Goal: Task Accomplishment & Management: Manage account settings

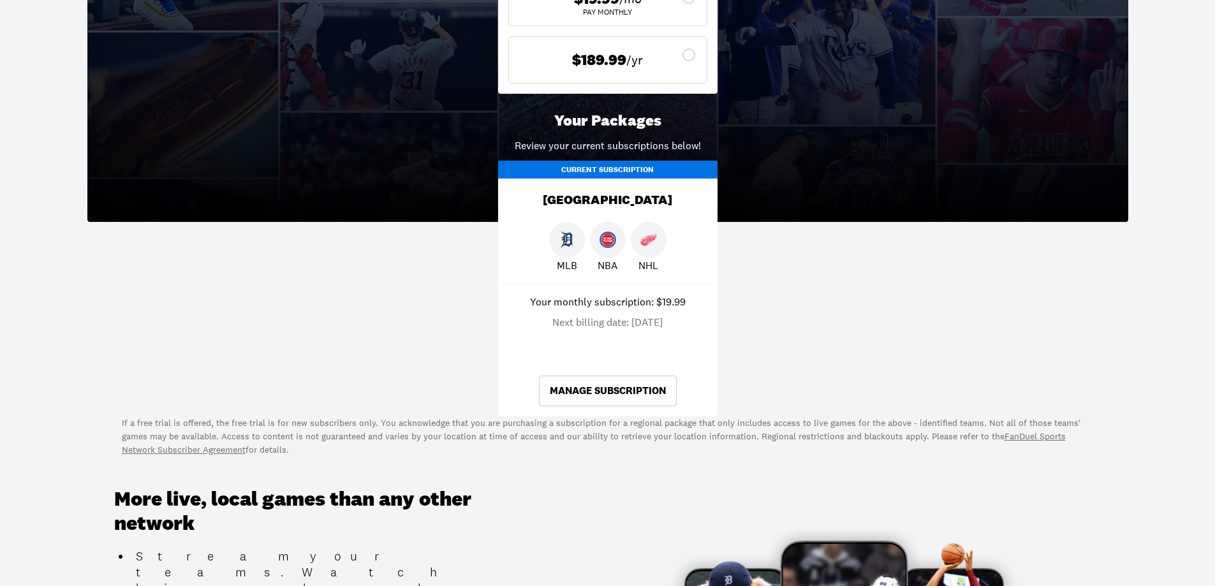
scroll to position [510, 0]
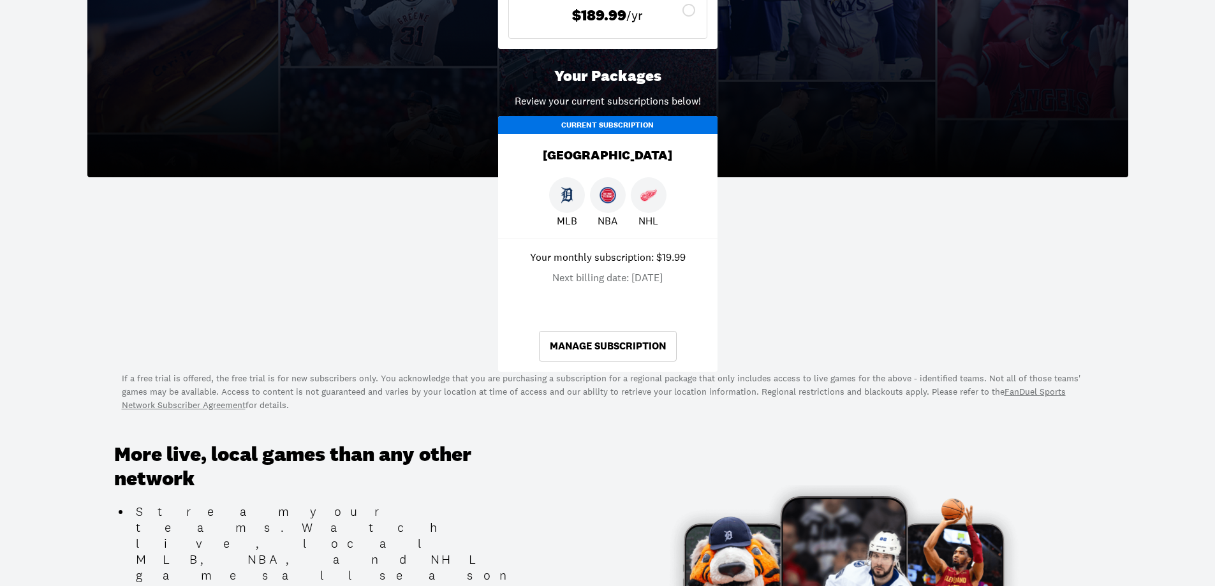
click at [618, 349] on link "Manage Subscription" at bounding box center [608, 346] width 138 height 31
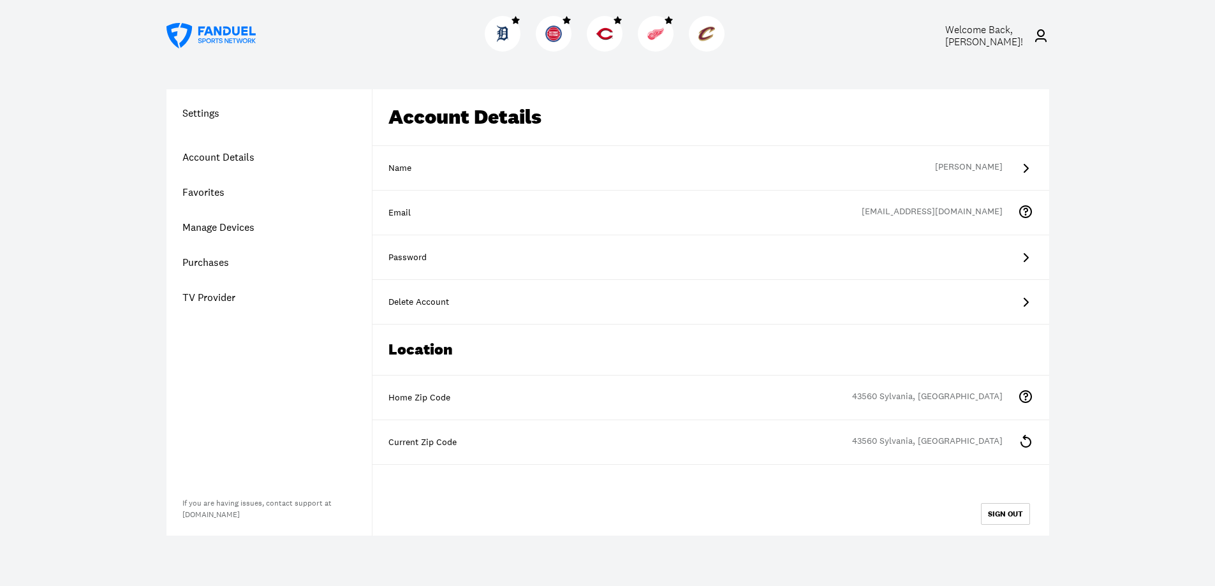
click at [663, 38] on img at bounding box center [655, 34] width 17 height 17
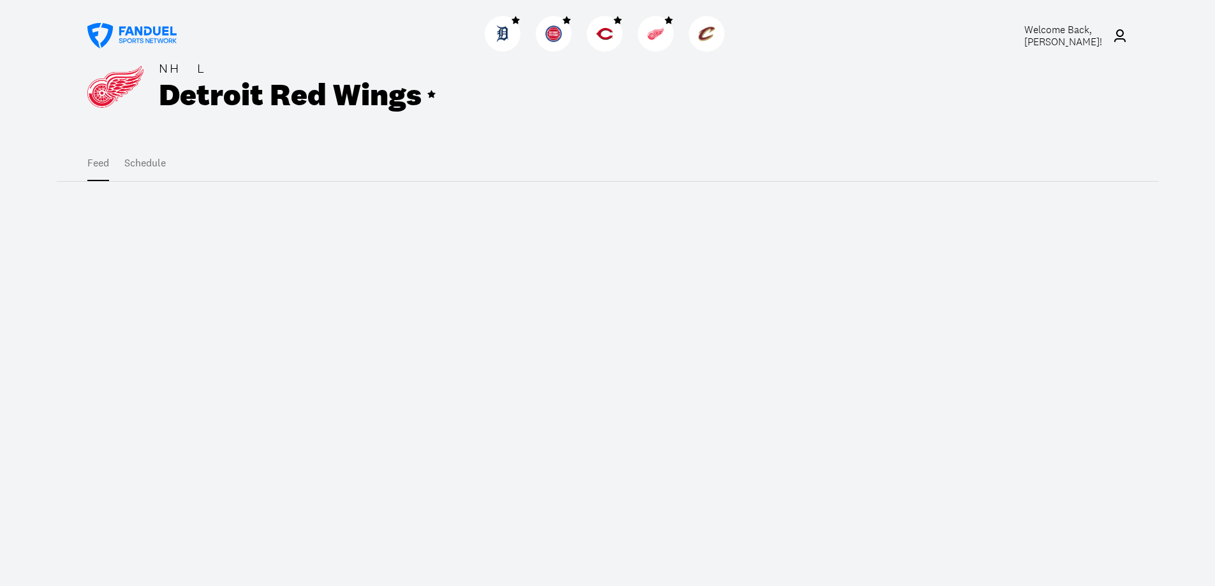
click at [162, 159] on button "Schedule" at bounding box center [144, 163] width 41 height 36
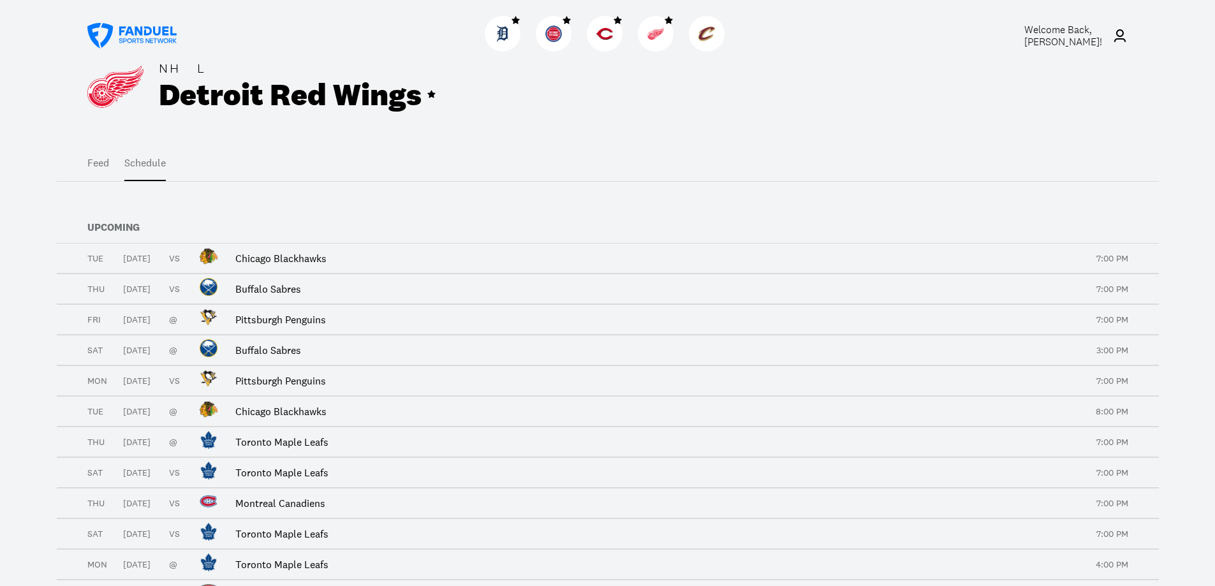
click at [508, 40] on img at bounding box center [502, 34] width 17 height 17
